Goal: Task Accomplishment & Management: Use online tool/utility

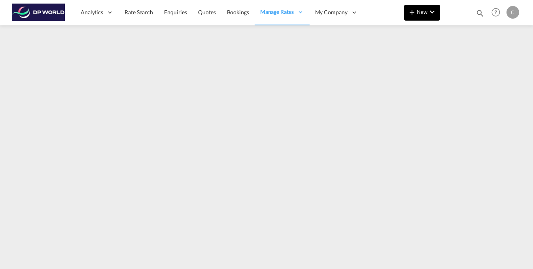
click at [434, 13] on md-icon "icon-chevron-down" at bounding box center [432, 11] width 9 height 9
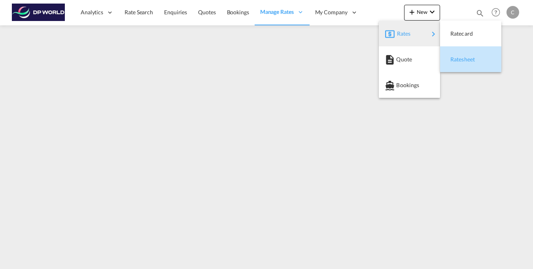
click at [454, 57] on span "Ratesheet" at bounding box center [455, 59] width 9 height 16
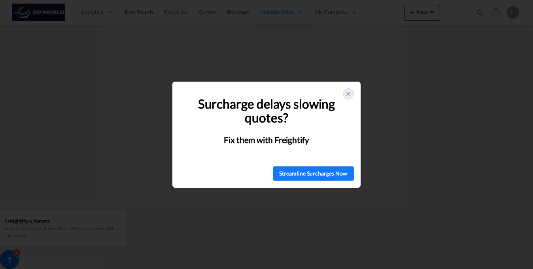
click at [348, 94] on icon at bounding box center [348, 94] width 6 height 6
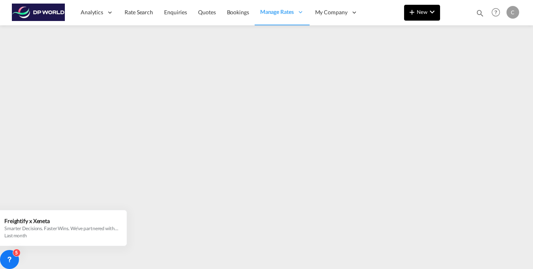
click at [432, 11] on md-icon "icon-chevron-down" at bounding box center [432, 11] width 9 height 9
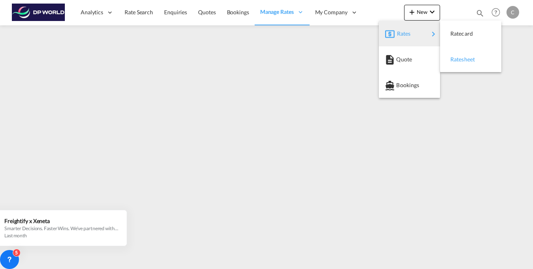
click at [457, 58] on span "Ratesheet" at bounding box center [455, 59] width 9 height 16
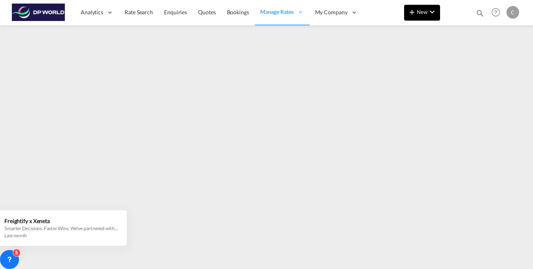
click at [430, 15] on md-icon "icon-chevron-down" at bounding box center [432, 11] width 9 height 9
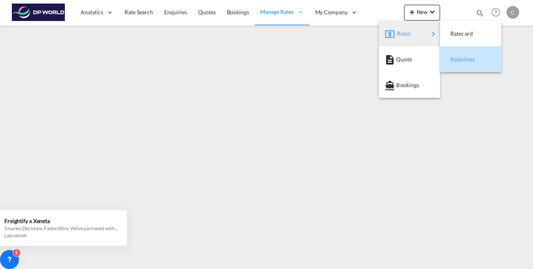
click at [459, 57] on span "Ratesheet" at bounding box center [455, 59] width 9 height 16
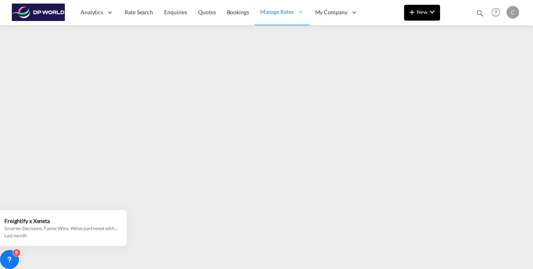
click at [433, 12] on md-icon "icon-chevron-down" at bounding box center [432, 11] width 9 height 9
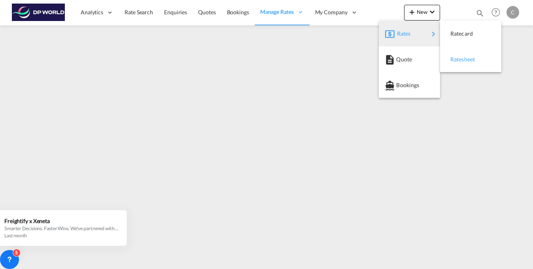
click at [459, 56] on span "Ratesheet" at bounding box center [455, 59] width 9 height 16
